Goal: Navigation & Orientation: Find specific page/section

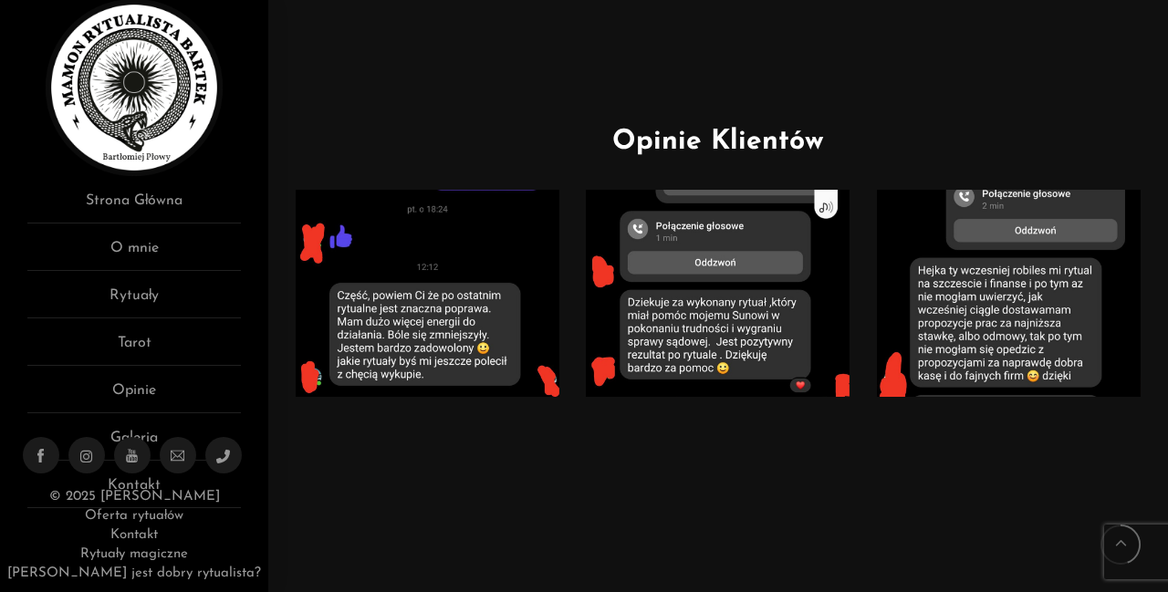
scroll to position [51, 0]
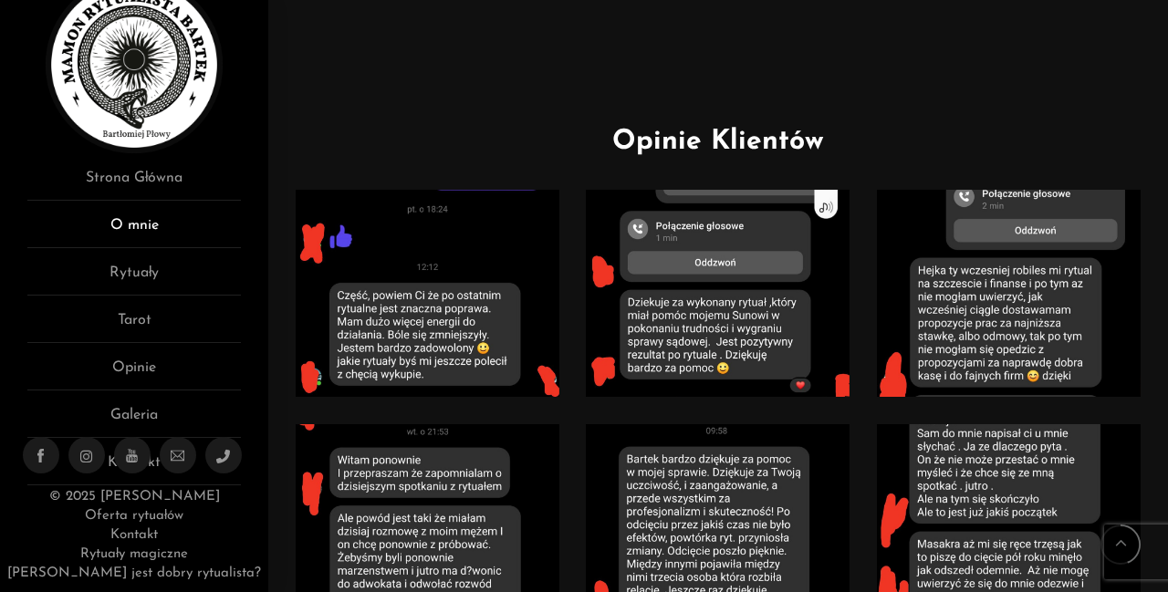
click at [146, 229] on link "O mnie" at bounding box center [133, 231] width 213 height 34
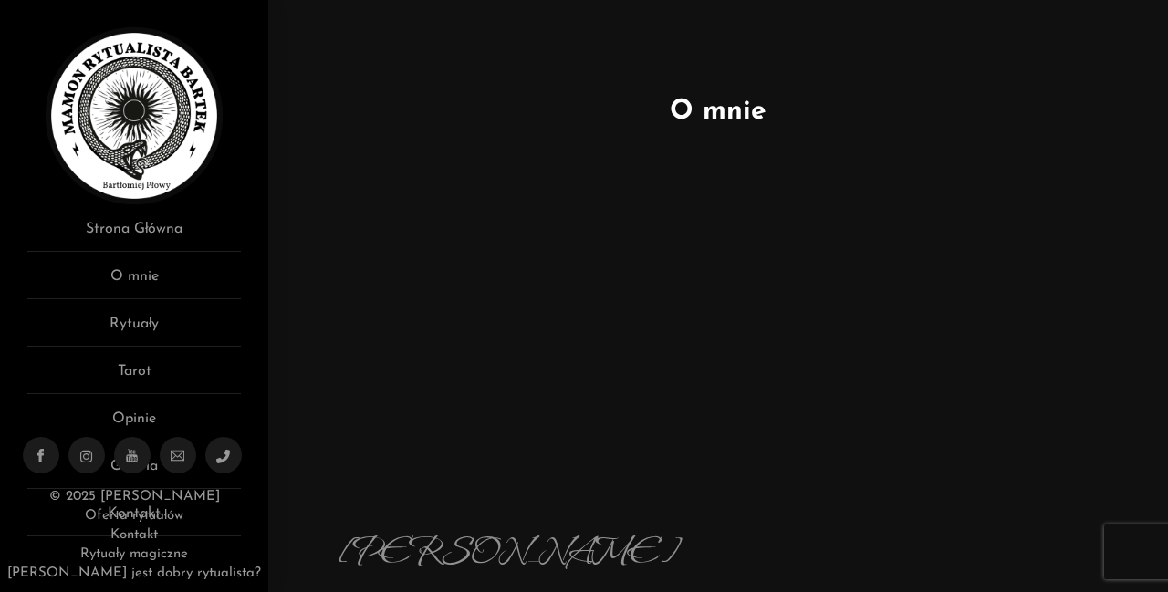
click at [155, 180] on img at bounding box center [134, 115] width 177 height 177
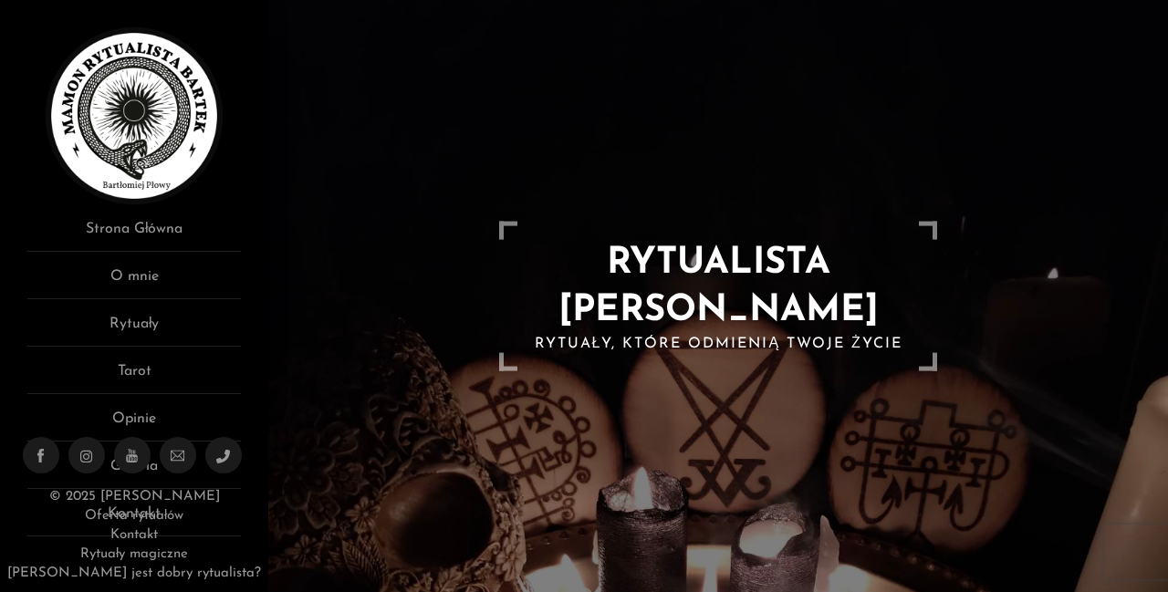
click at [166, 227] on link "Strona Główna" at bounding box center [133, 235] width 213 height 34
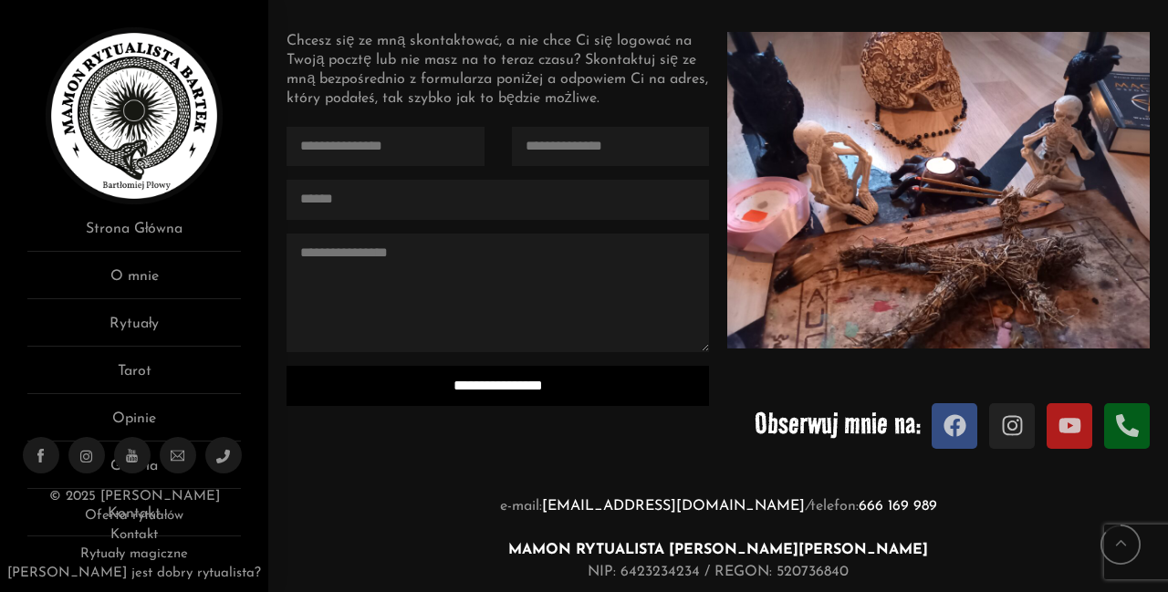
scroll to position [1693, 0]
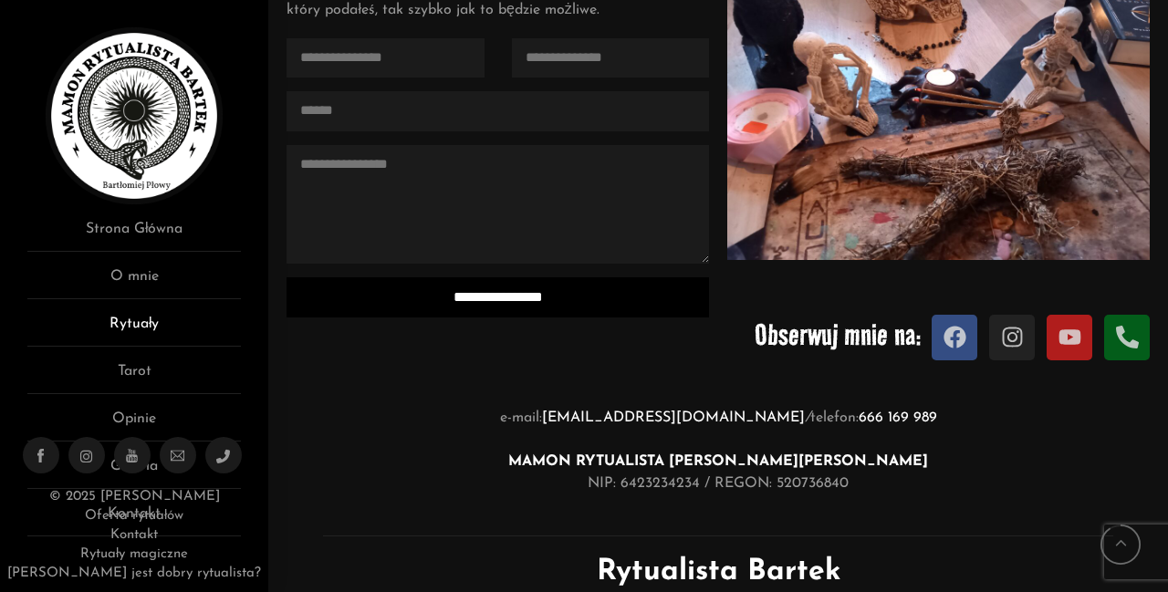
click at [148, 325] on link "Rytuały" at bounding box center [133, 330] width 213 height 34
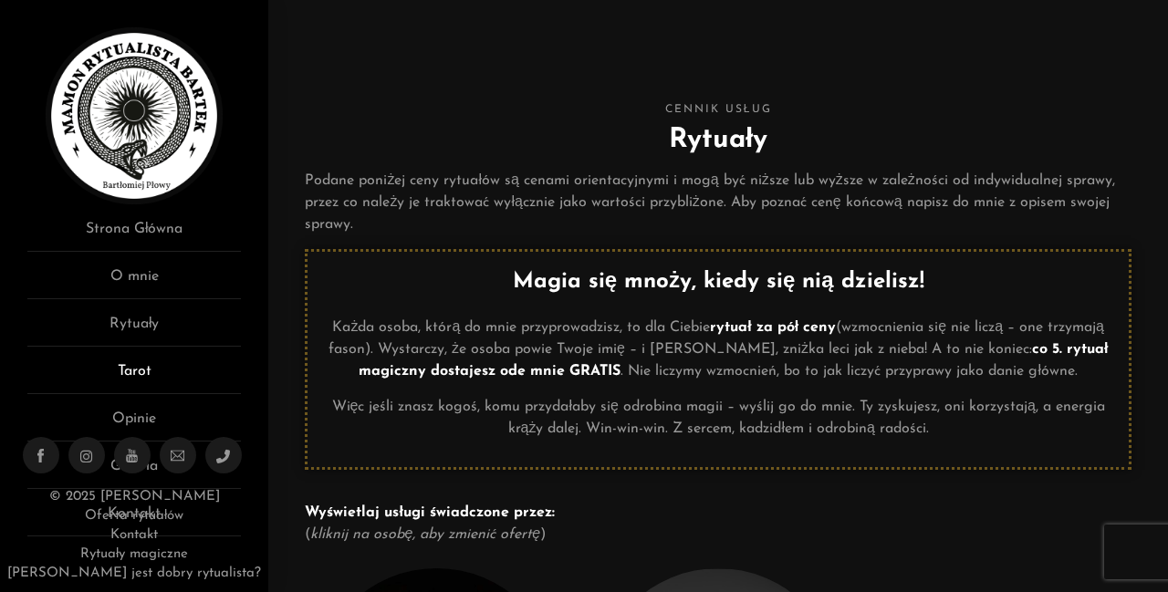
click at [133, 373] on link "Tarot" at bounding box center [133, 377] width 213 height 34
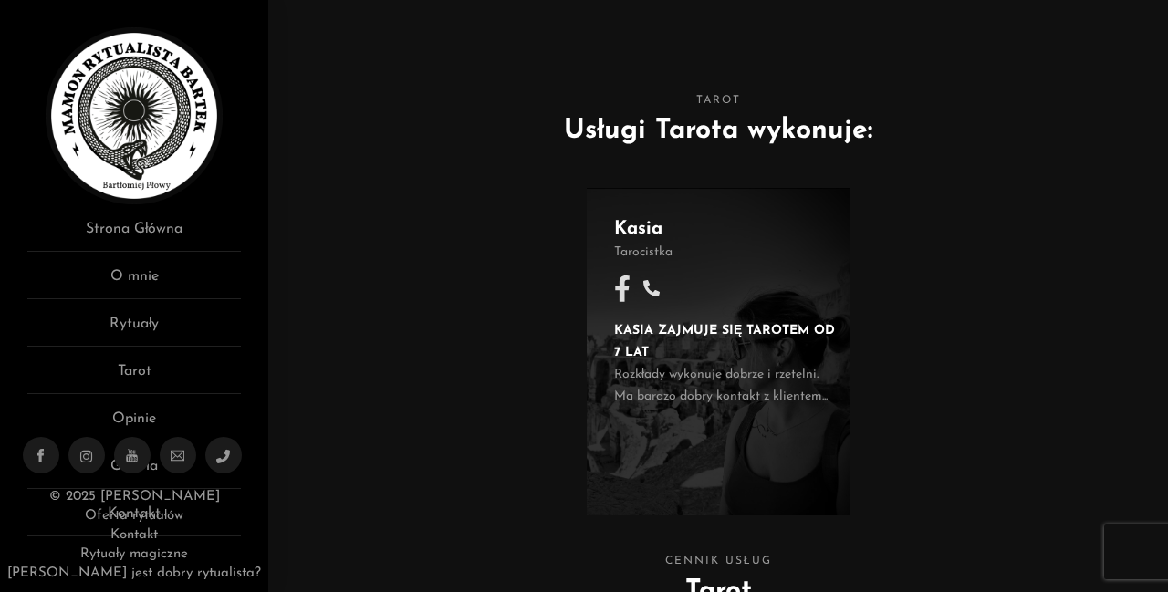
click at [621, 288] on icon at bounding box center [622, 288] width 14 height 26
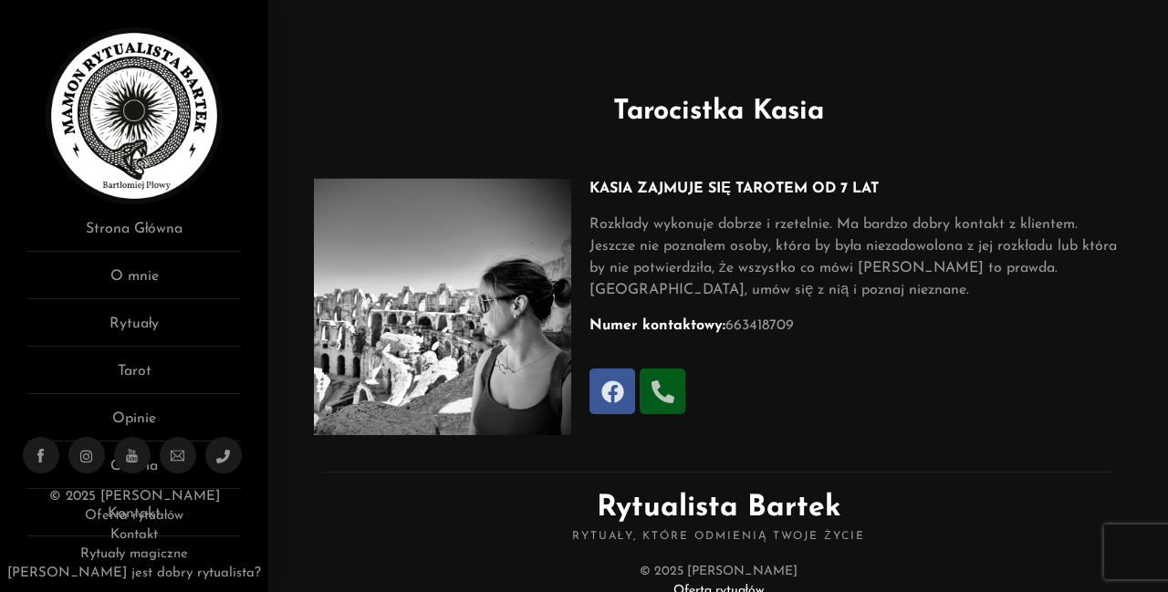
click at [610, 394] on icon at bounding box center [612, 391] width 23 height 23
